Goal: Find specific page/section: Find specific page/section

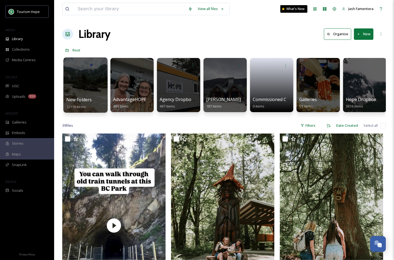
click at [74, 91] on div at bounding box center [85, 84] width 44 height 55
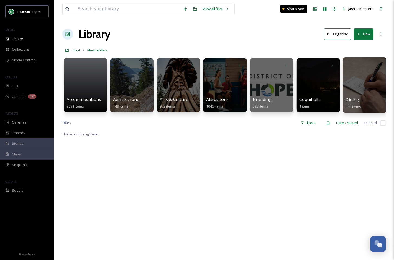
click at [365, 78] on div at bounding box center [364, 84] width 44 height 55
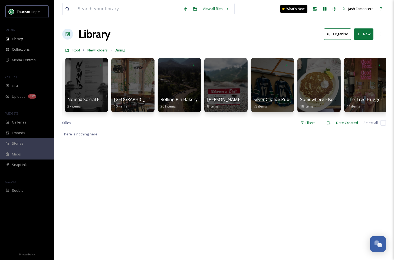
scroll to position [0, 419]
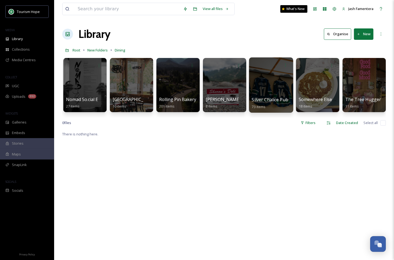
click at [271, 78] on div at bounding box center [271, 84] width 44 height 55
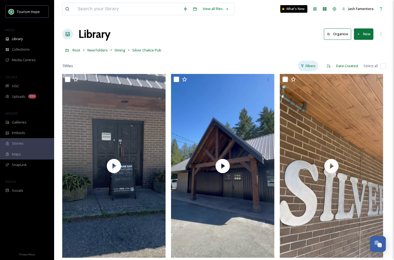
click at [309, 68] on div "Filters" at bounding box center [308, 66] width 20 height 11
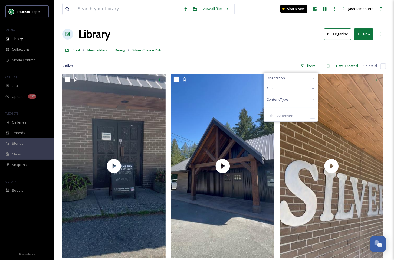
click at [290, 95] on div "Content Type" at bounding box center [291, 99] width 54 height 11
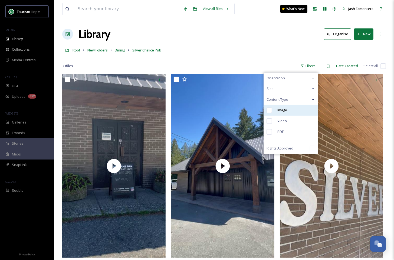
click at [288, 109] on div "Image" at bounding box center [291, 110] width 54 height 11
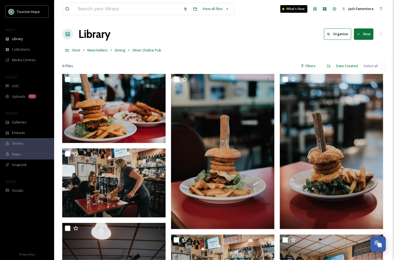
click at [293, 35] on div "Library Organise New" at bounding box center [224, 34] width 324 height 16
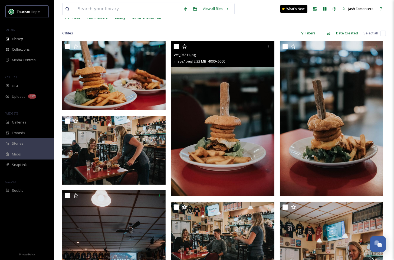
scroll to position [31, 0]
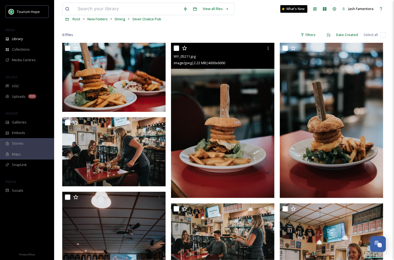
click at [201, 103] on img at bounding box center [222, 120] width 103 height 155
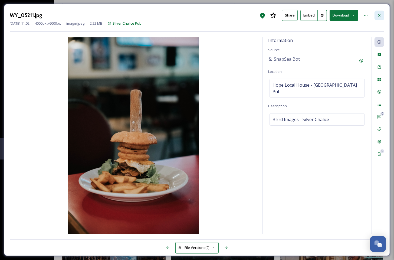
click at [378, 12] on div at bounding box center [379, 16] width 10 height 10
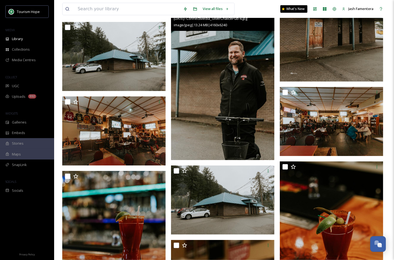
scroll to position [1365, 0]
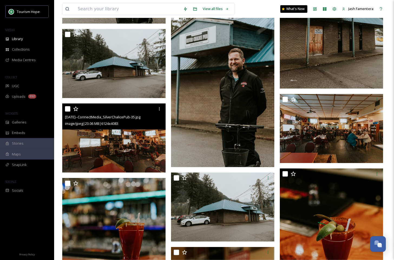
click at [120, 133] on img at bounding box center [113, 137] width 103 height 69
